Goal: Find specific page/section: Find specific page/section

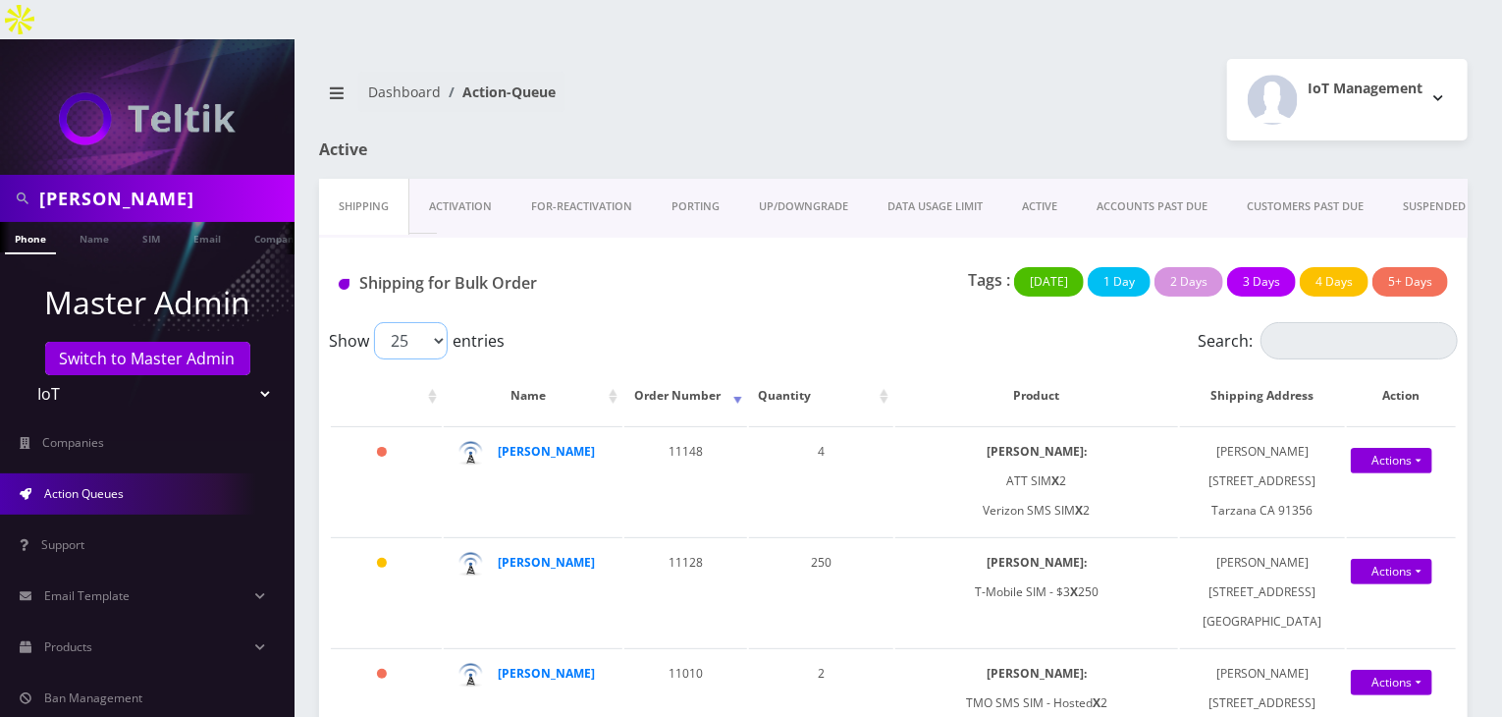
click at [443, 322] on select "25 50 100 250 500 1000" at bounding box center [411, 340] width 74 height 37
click at [540, 322] on div "Show 25 50 100 250 500 1000 entries" at bounding box center [752, 340] width 847 height 37
click at [519, 322] on div "Show 25 50 100 250 500 1000 entries" at bounding box center [752, 340] width 847 height 37
drag, startPoint x: 527, startPoint y: 300, endPoint x: 500, endPoint y: 308, distance: 28.9
click at [500, 322] on div "Show 25 50 100 250 500 1000 entries" at bounding box center [752, 340] width 847 height 37
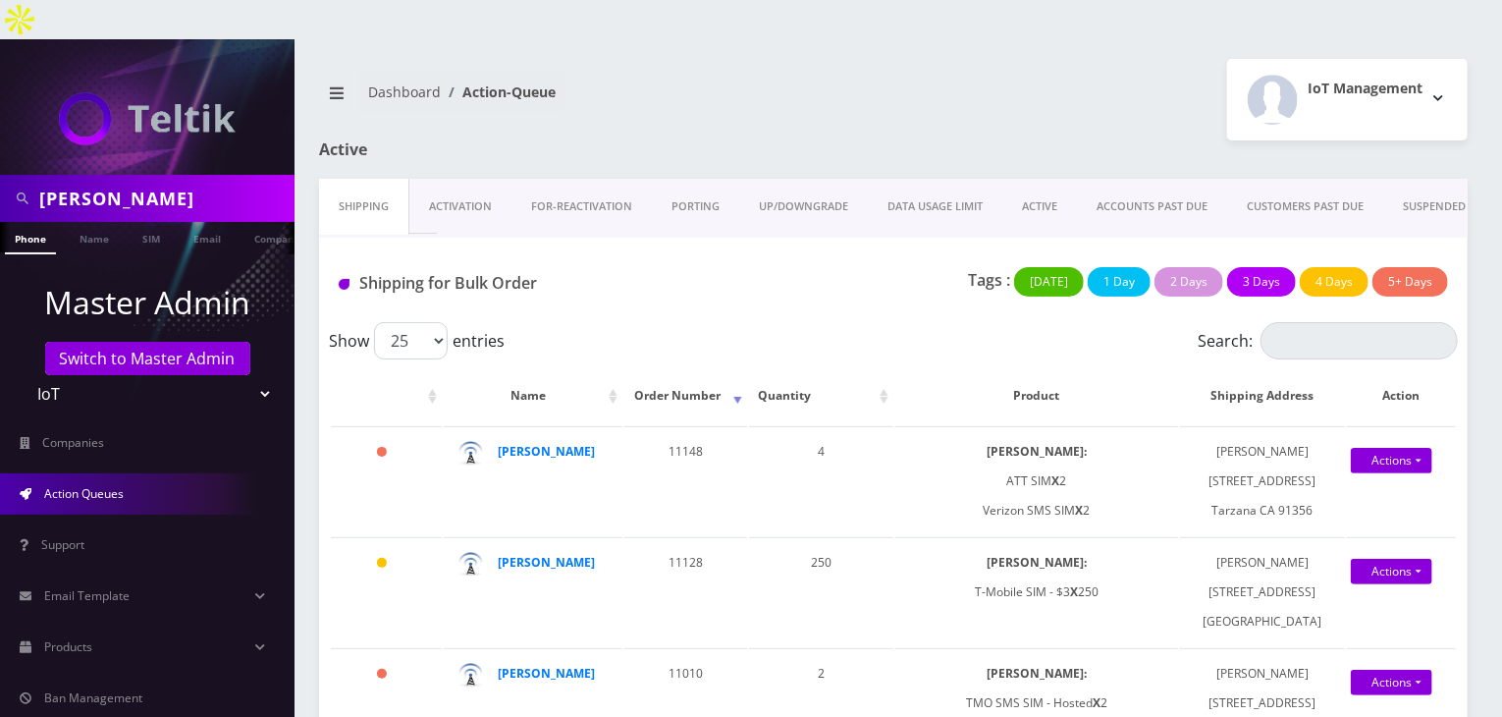
click at [578, 322] on div "Show 25 50 100 250 500 1000 entries" at bounding box center [752, 340] width 847 height 37
drag, startPoint x: 96, startPoint y: 161, endPoint x: 0, endPoint y: 159, distance: 96.3
click at [0, 175] on div "[PERSON_NAME]" at bounding box center [147, 198] width 295 height 47
type input "[PERSON_NAME]"
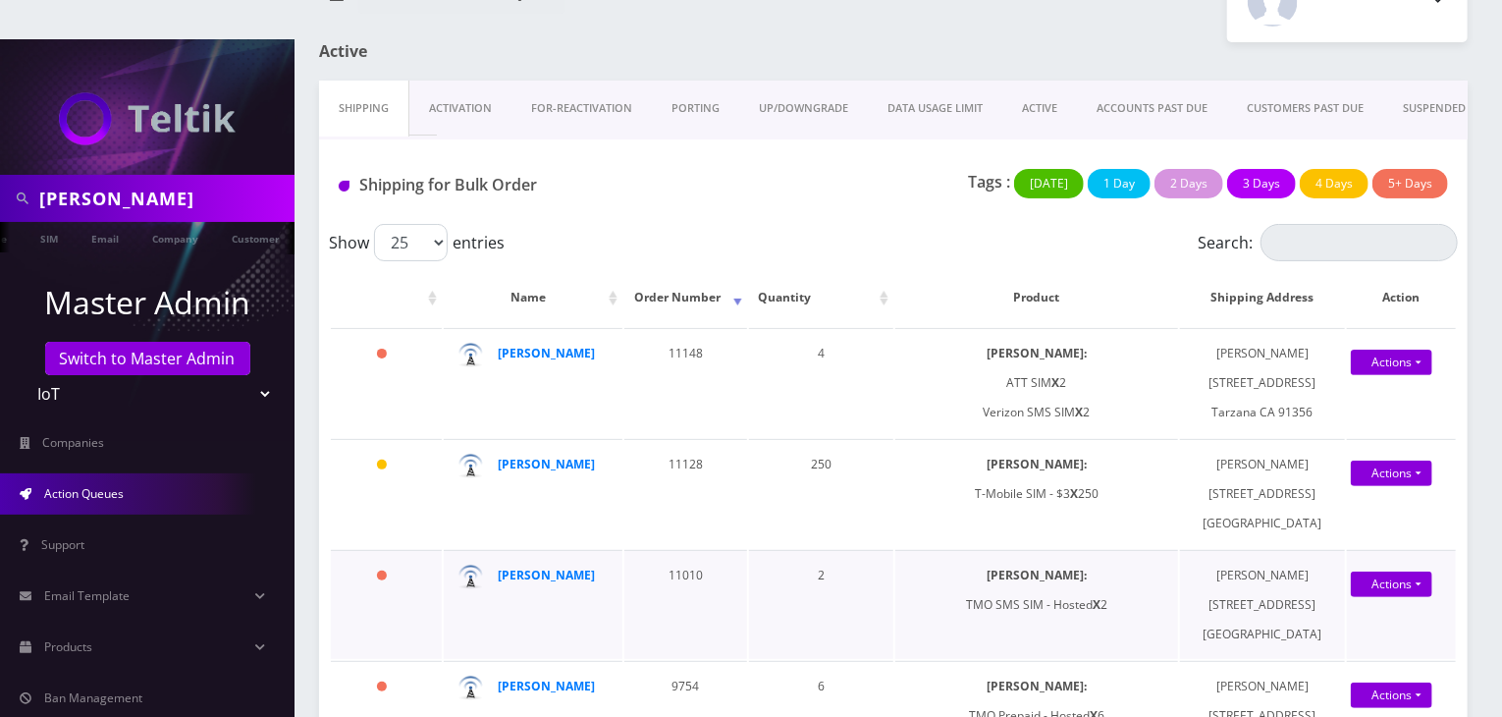
scroll to position [0, 0]
